Goal: Task Accomplishment & Management: Use online tool/utility

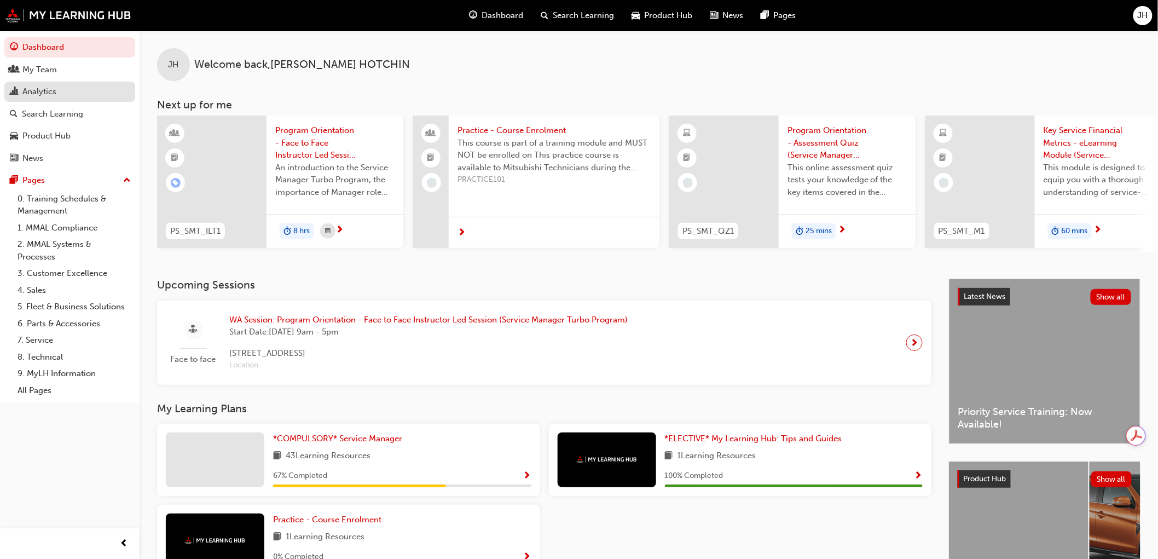
click at [48, 94] on div "Analytics" at bounding box center [39, 91] width 34 height 13
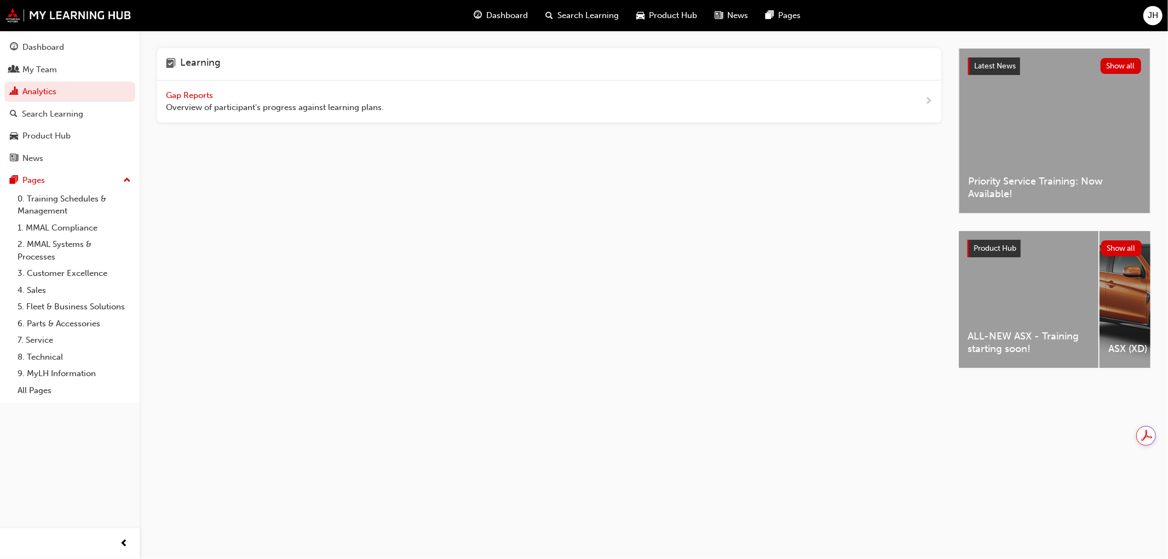
click at [195, 90] on span "Gap Reports" at bounding box center [190, 95] width 49 height 10
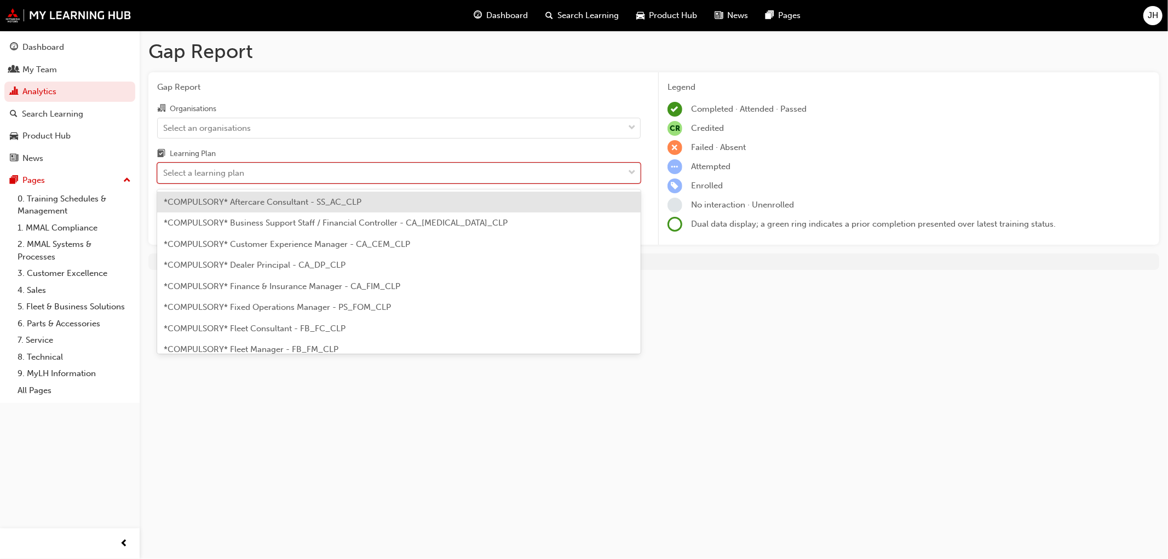
click at [402, 182] on div "Select a learning plan" at bounding box center [391, 173] width 466 height 19
click at [164, 177] on input "Learning Plan option *COMPULSORY* Aftercare Consultant - SS_AC_CLP focused, 1 o…" at bounding box center [163, 172] width 1 height 9
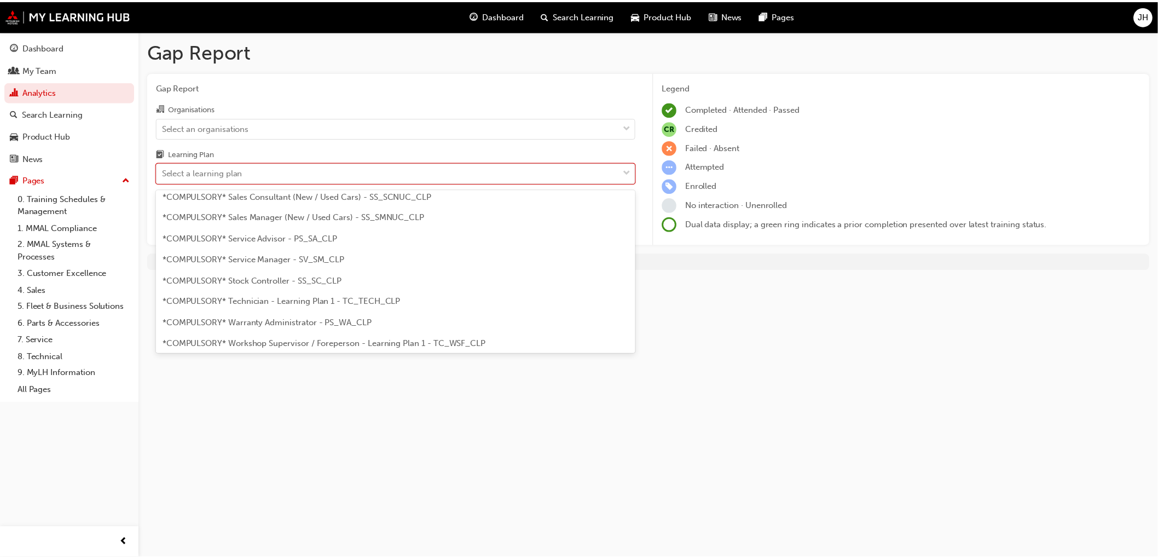
scroll to position [365, 0]
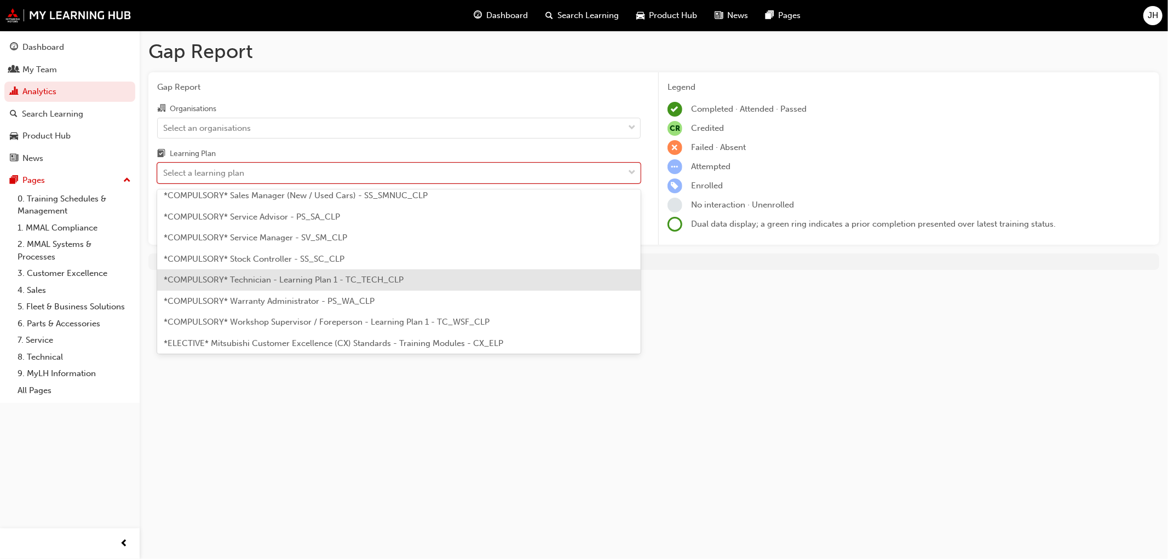
click at [404, 282] on div "*COMPULSORY* Technician - Learning Plan 1 - TC_TECH_CLP" at bounding box center [398, 279] width 483 height 21
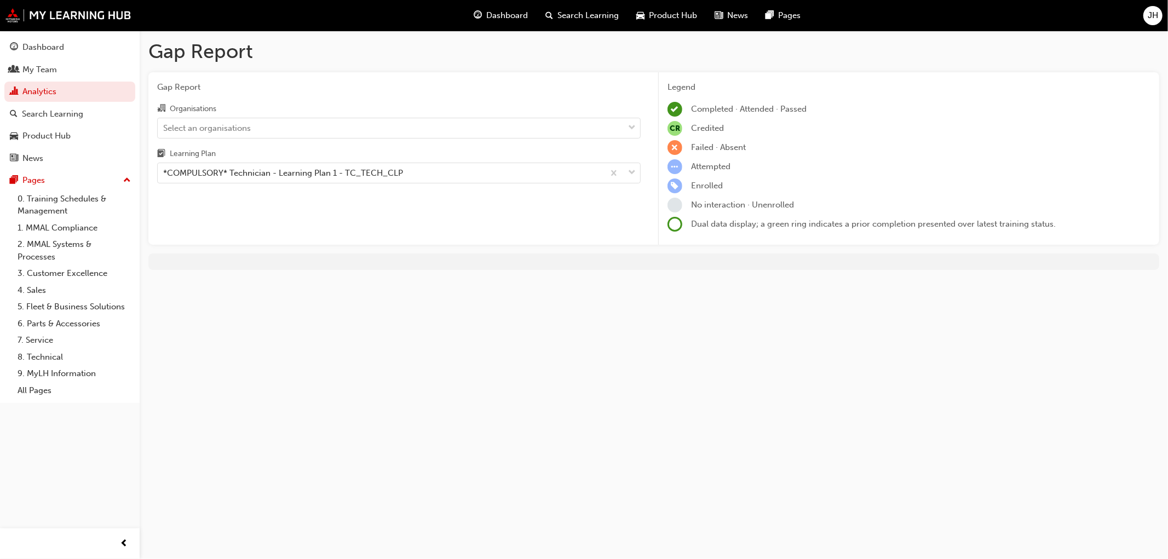
click at [455, 115] on div "Organisations" at bounding box center [398, 110] width 483 height 16
click at [164, 123] on input "Organisations Select an organisations" at bounding box center [163, 127] width 1 height 9
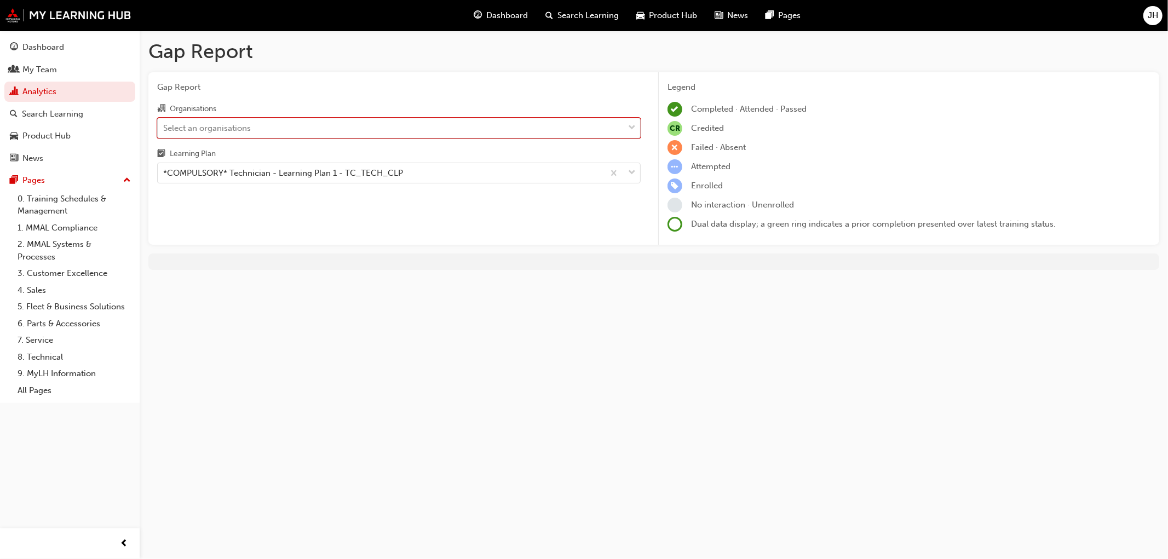
click at [447, 131] on div "Select an organisations" at bounding box center [391, 127] width 466 height 19
click at [164, 131] on input "Organisations 0 results available. Select is focused ,type to refine list, pres…" at bounding box center [163, 127] width 1 height 9
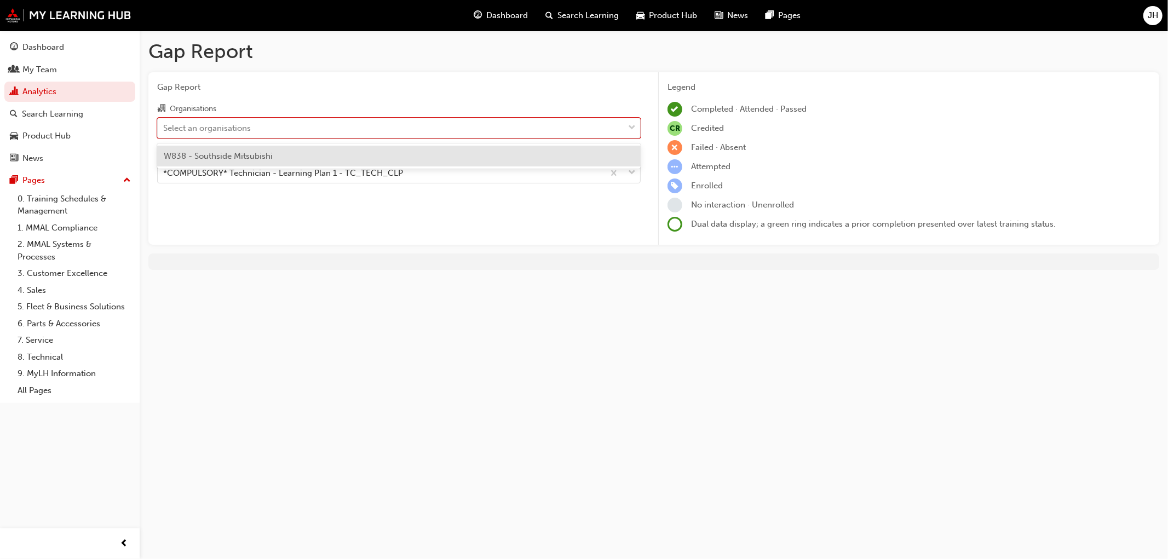
click at [275, 160] on div "W838 - Southside Mitsubishi" at bounding box center [398, 156] width 483 height 21
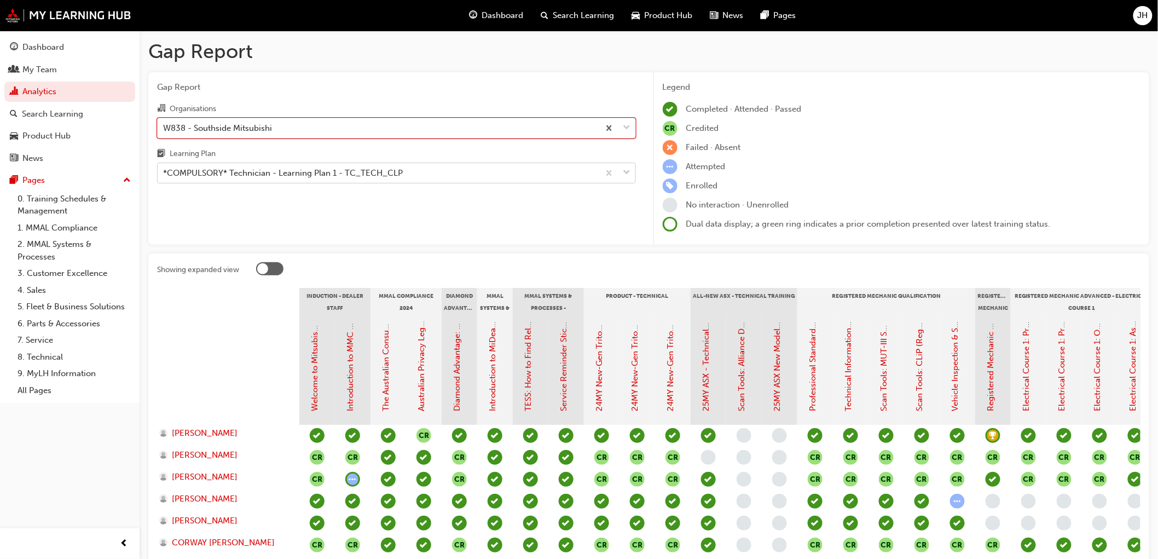
click at [377, 170] on div "*COMPULSORY* Technician - Learning Plan 1 - TC_TECH_CLP" at bounding box center [283, 173] width 240 height 13
click at [164, 170] on input "Learning Plan *COMPULSORY* Technician - Learning Plan 1 - TC_TECH_CLP" at bounding box center [163, 172] width 1 height 9
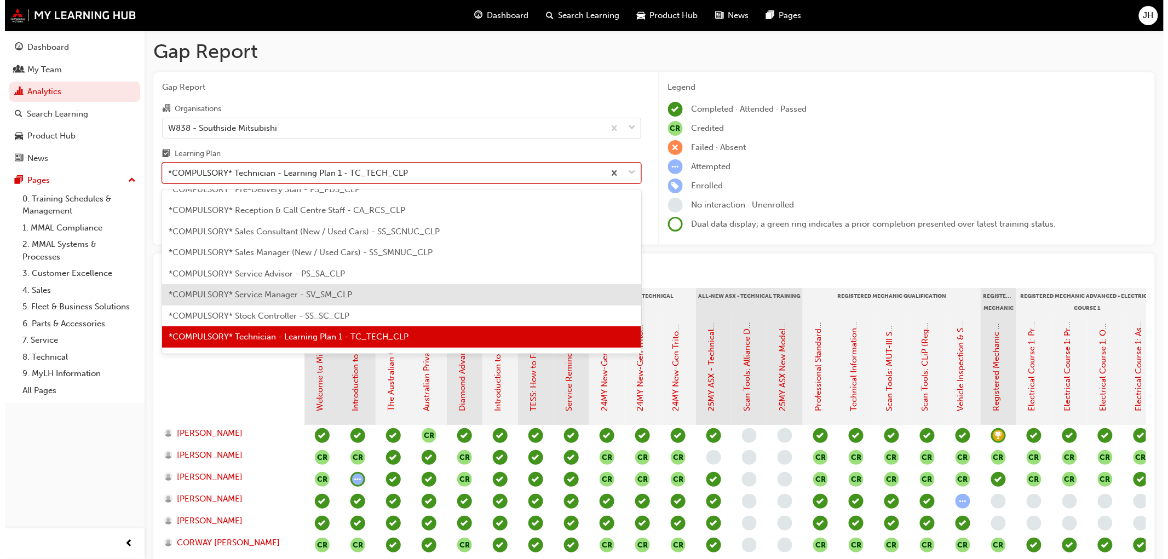
scroll to position [368, 0]
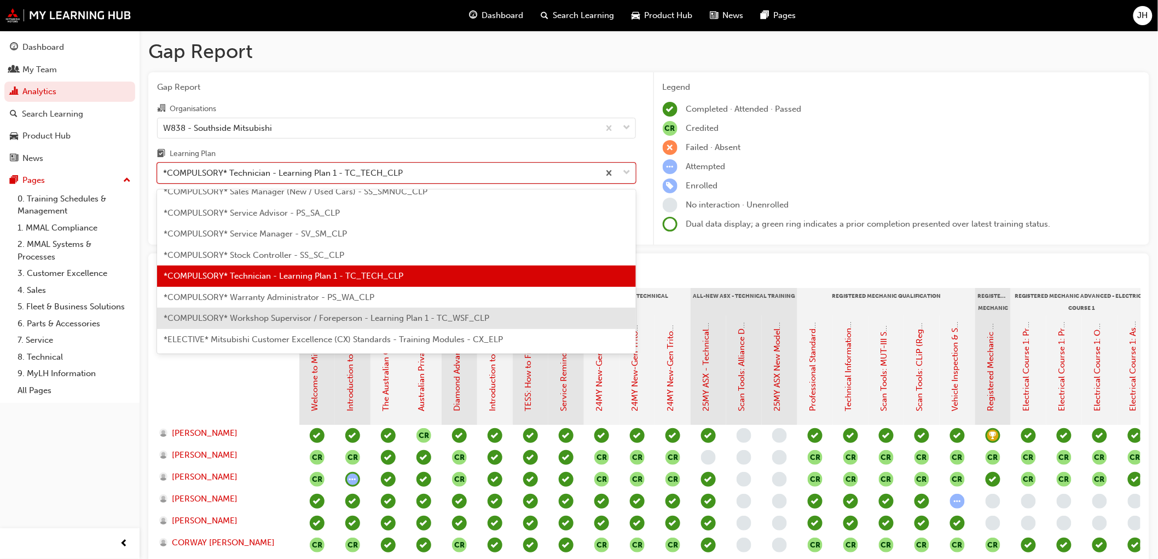
click at [415, 318] on span "*COMPULSORY* Workshop Supervisor / Foreperson - Learning Plan 1 - TC_WSF_CLP" at bounding box center [327, 318] width 326 height 10
